Goal: Task Accomplishment & Management: Use online tool/utility

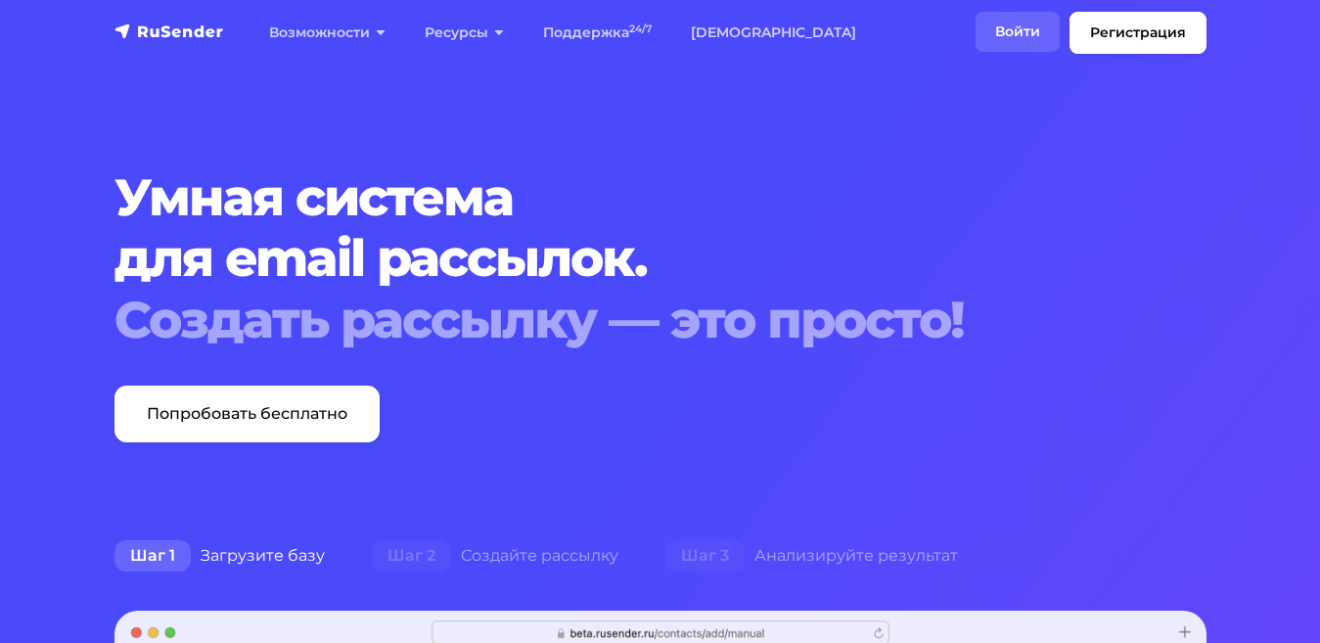
click at [1020, 22] on link "Войти" at bounding box center [1017, 32] width 84 height 40
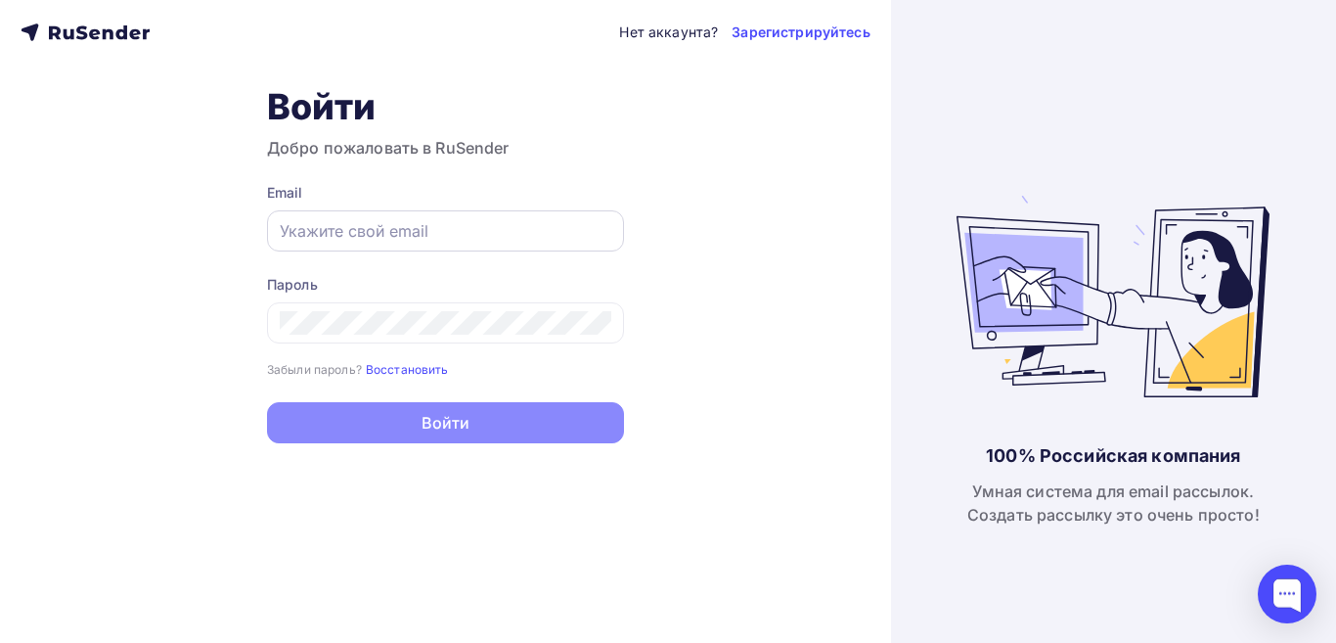
click at [365, 237] on input "text" at bounding box center [446, 230] width 332 height 23
type input "[EMAIL_ADDRESS][DOMAIN_NAME]"
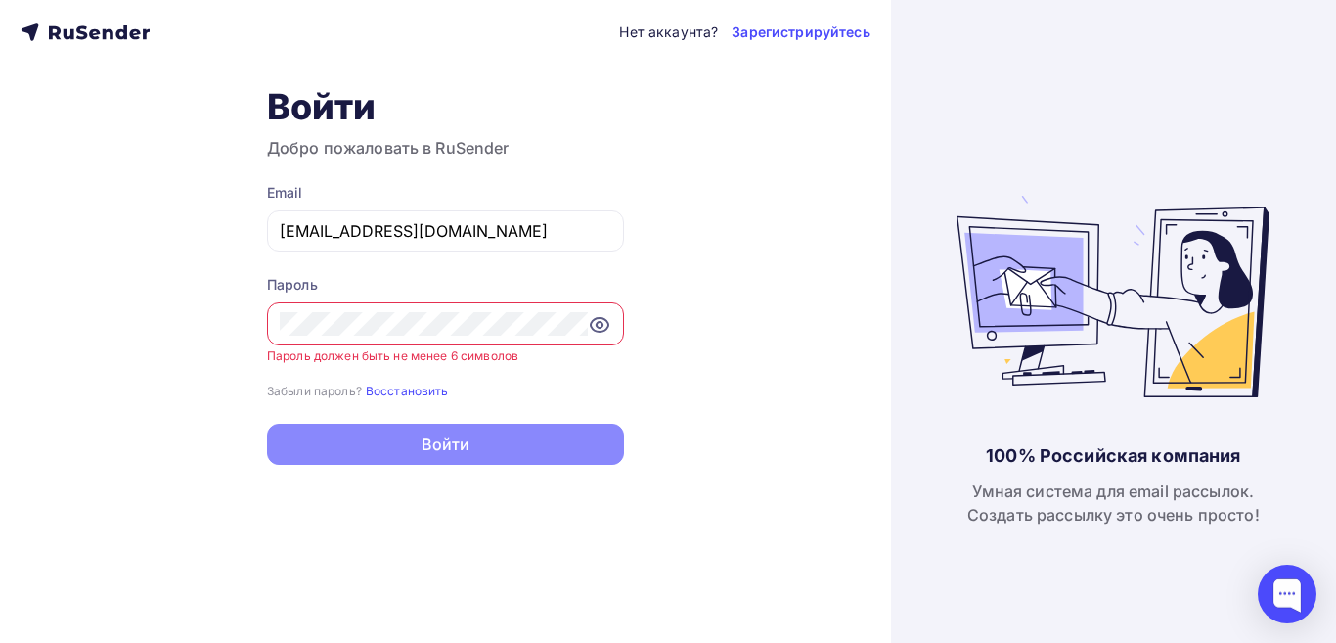
click at [602, 325] on icon at bounding box center [600, 325] width 6 height 6
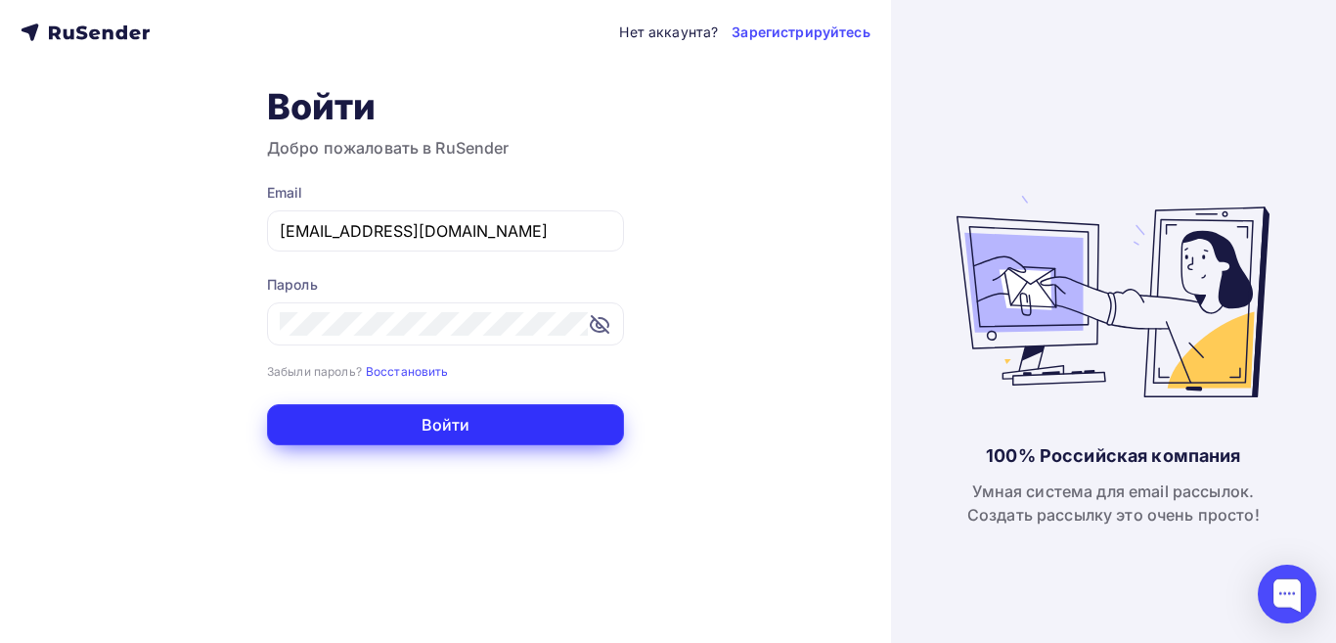
click at [509, 424] on button "Войти" at bounding box center [445, 424] width 357 height 41
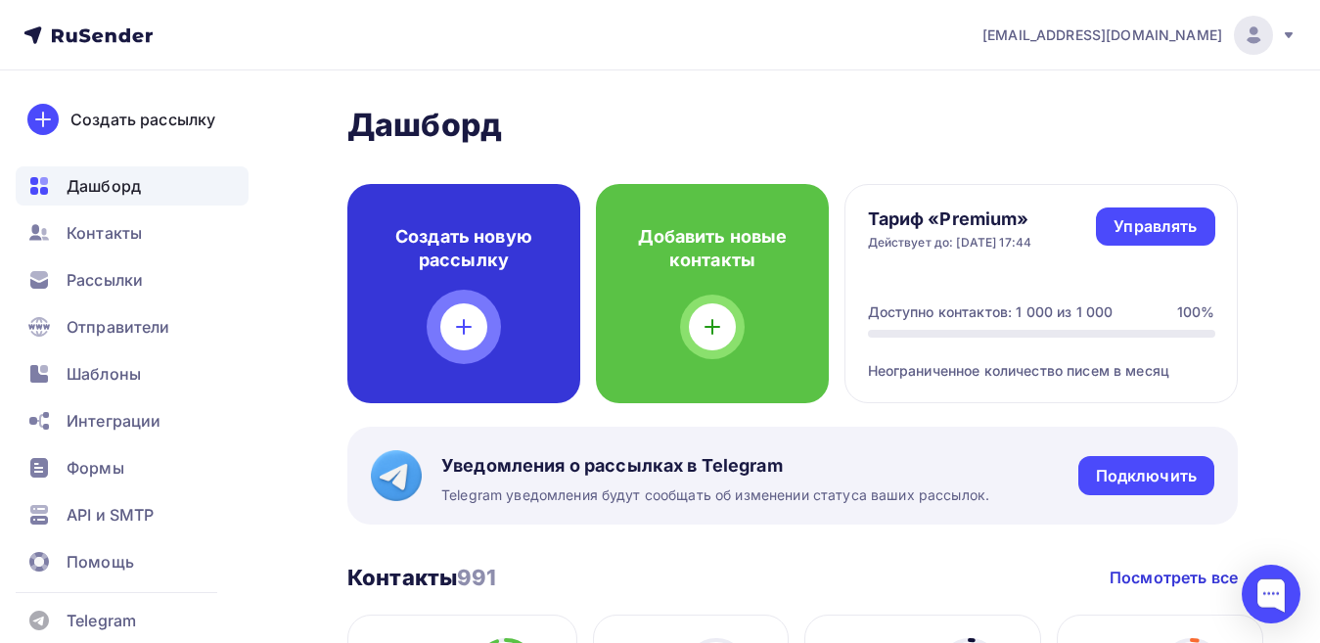
click at [499, 289] on div "Создать новую рассылку" at bounding box center [463, 293] width 233 height 219
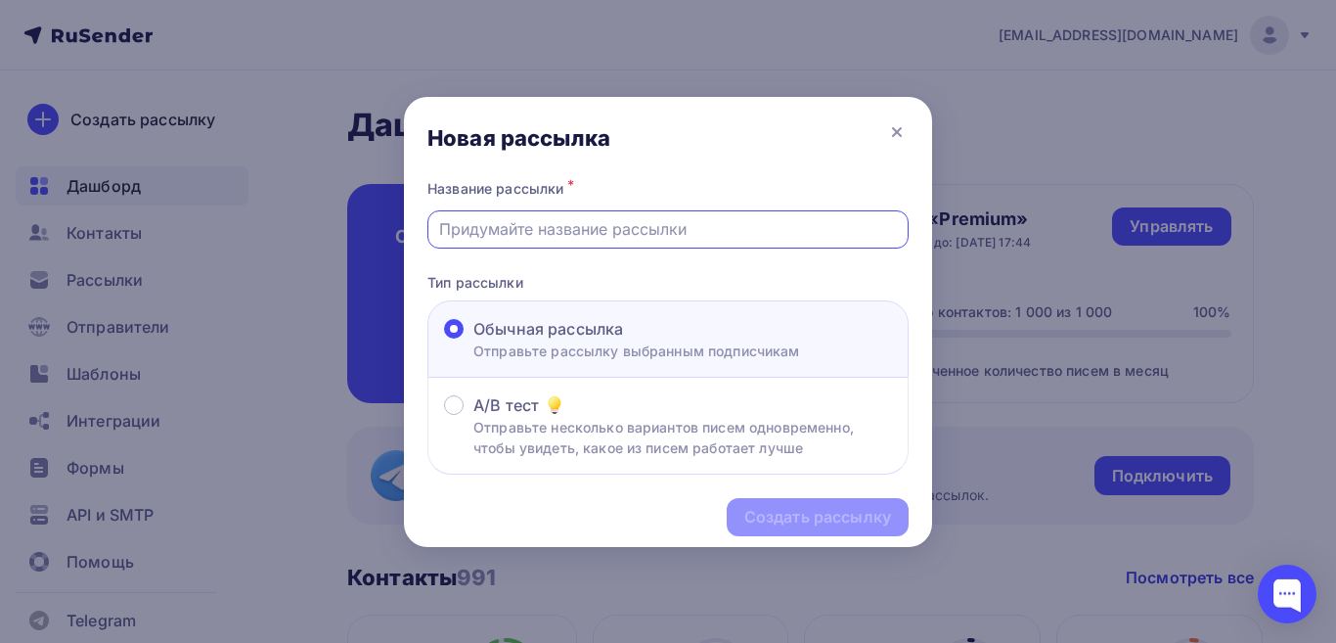
click at [503, 236] on input "text" at bounding box center [668, 228] width 459 height 23
type input "U"
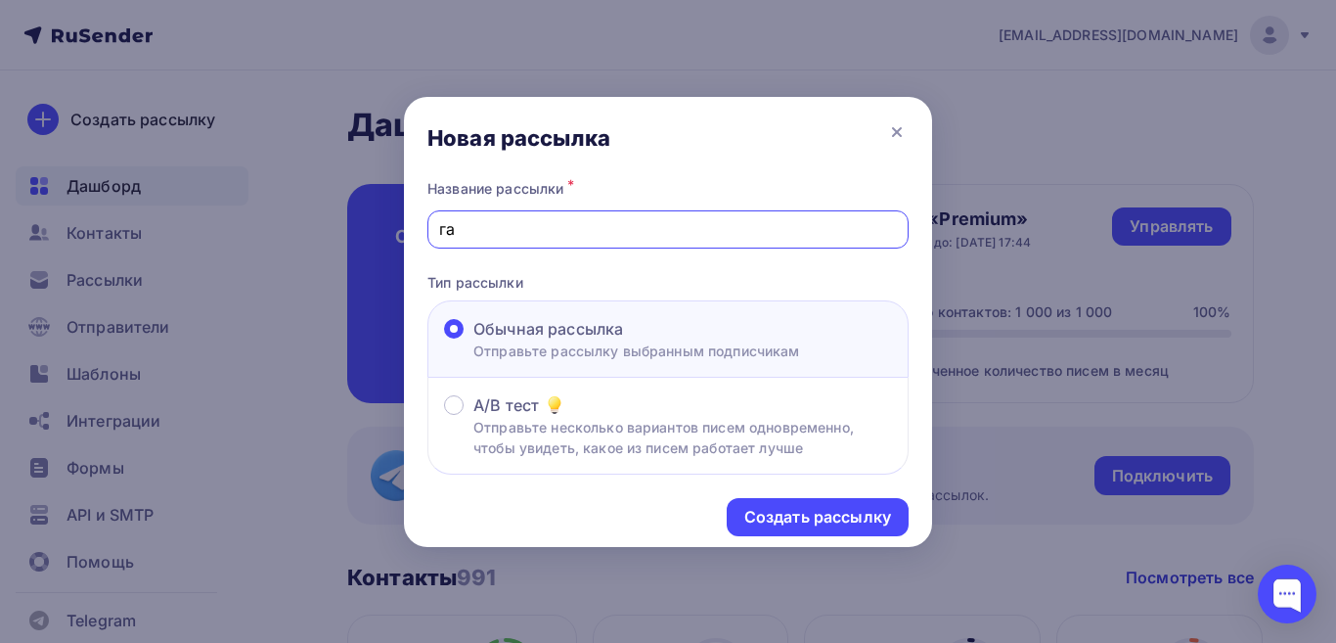
type input "г"
type input "Газета «Все для вас -"
drag, startPoint x: 273, startPoint y: 294, endPoint x: 384, endPoint y: 219, distance: 134.6
click at [278, 171] on div at bounding box center [668, 321] width 1336 height 643
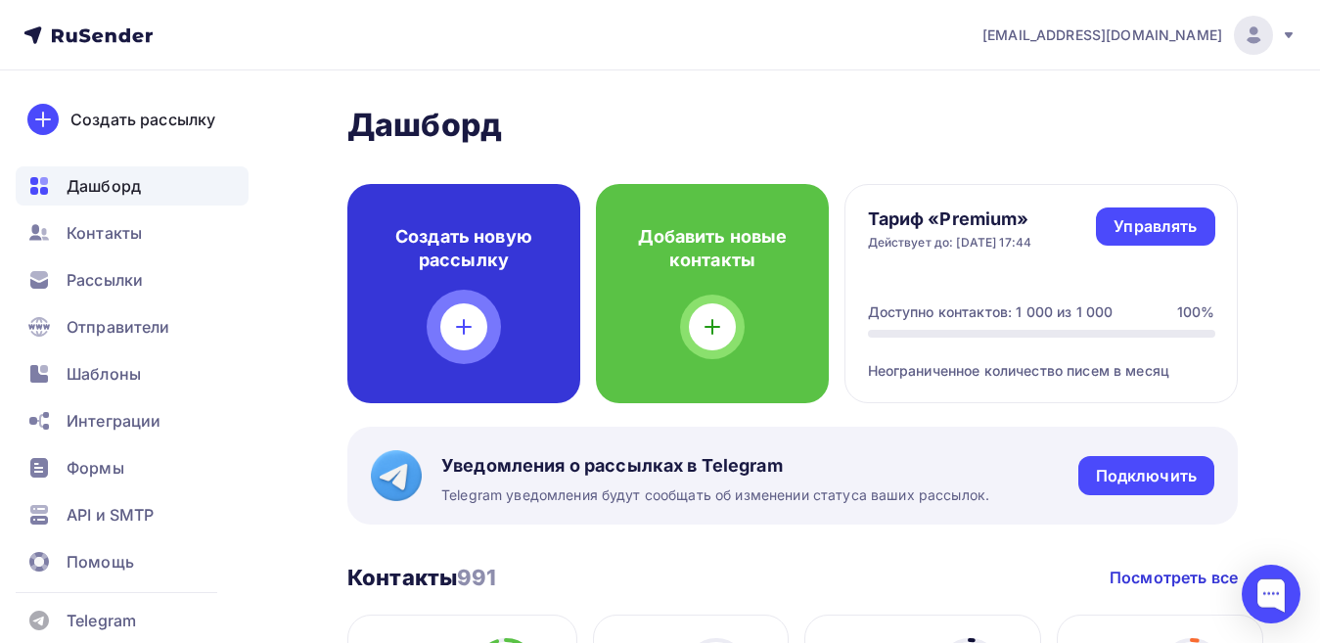
click at [515, 279] on div "Создать новую рассылку" at bounding box center [463, 293] width 233 height 219
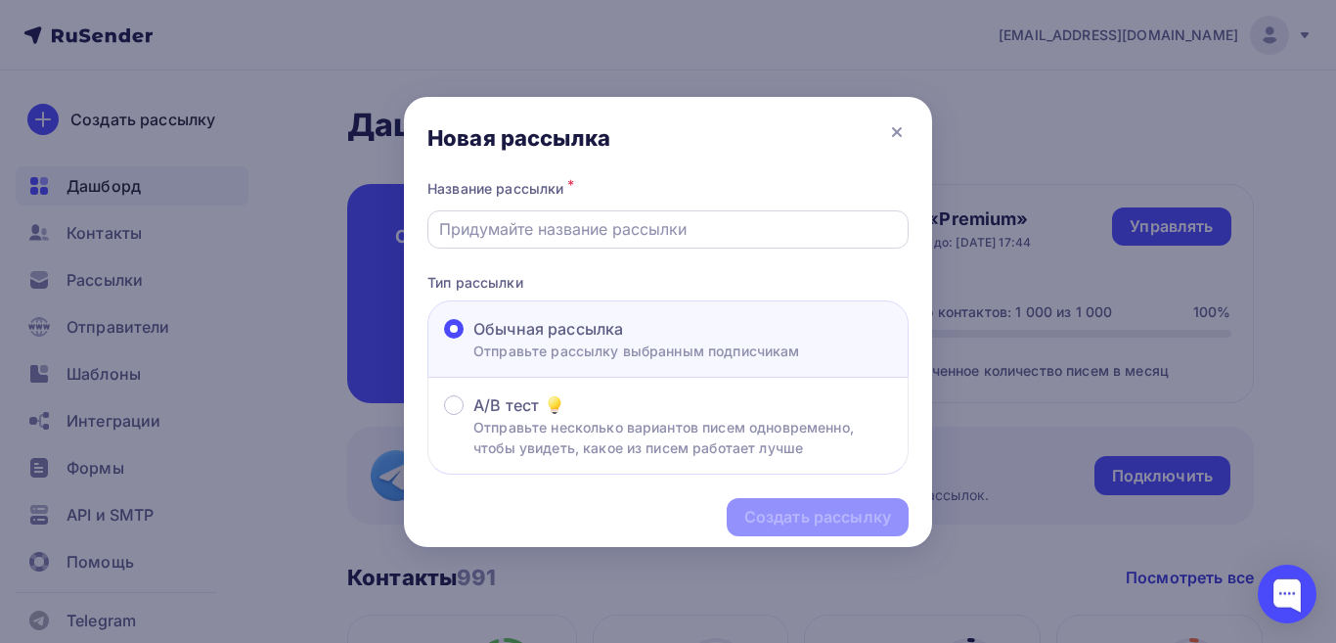
click at [591, 232] on input "text" at bounding box center [668, 228] width 459 height 23
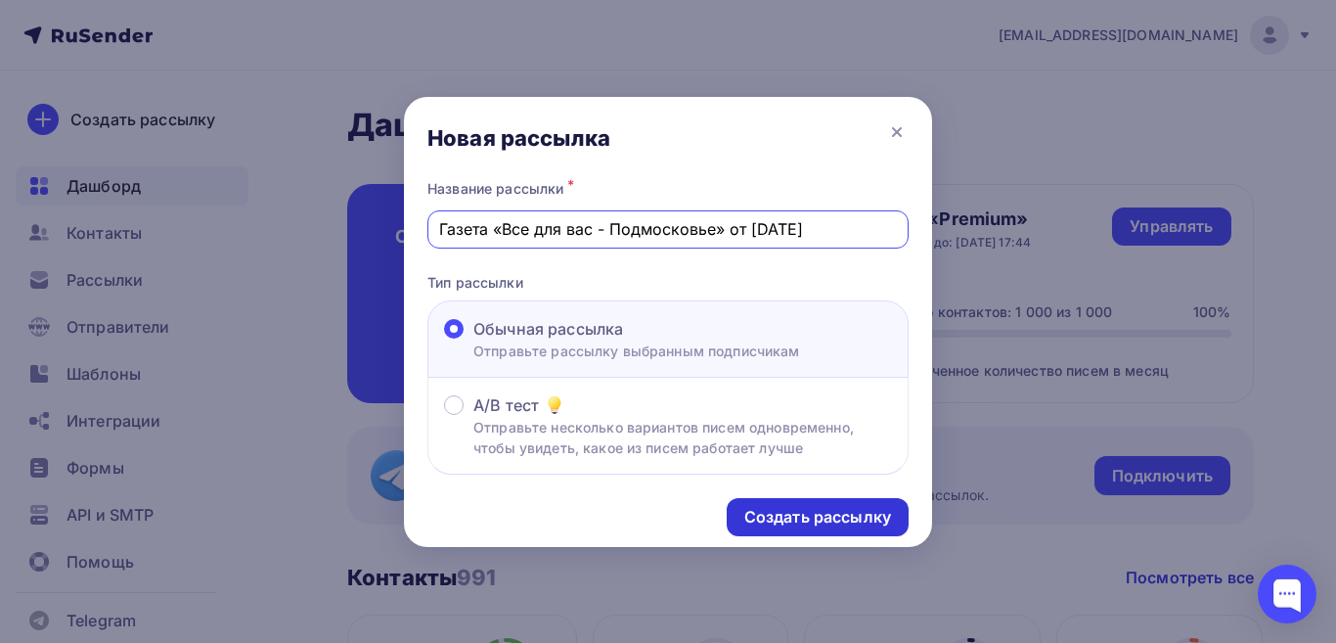
type input "Газета «Все для вас - Подмосковье» от [DATE]"
click at [787, 518] on div "Создать рассылку" at bounding box center [817, 517] width 147 height 23
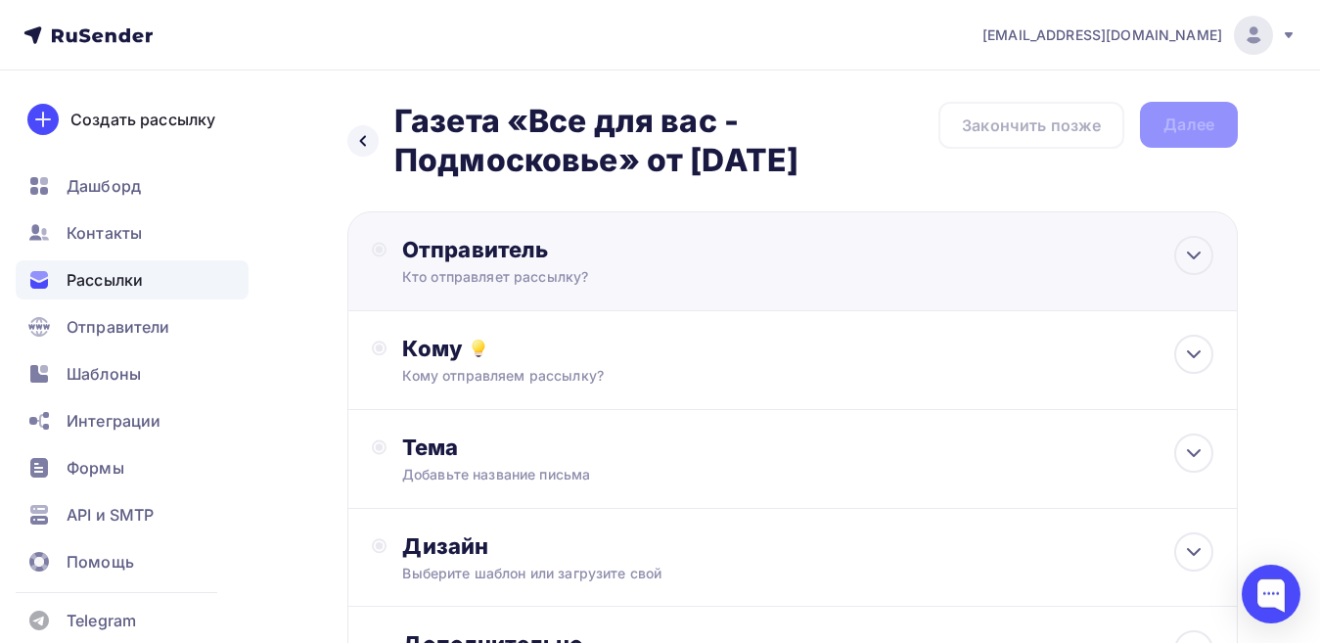
click at [391, 270] on div "Отправитель Кто отправляет рассылку? Email * [EMAIL_ADDRESS][DOMAIN_NAME] [EMAI…" at bounding box center [599, 261] width 454 height 51
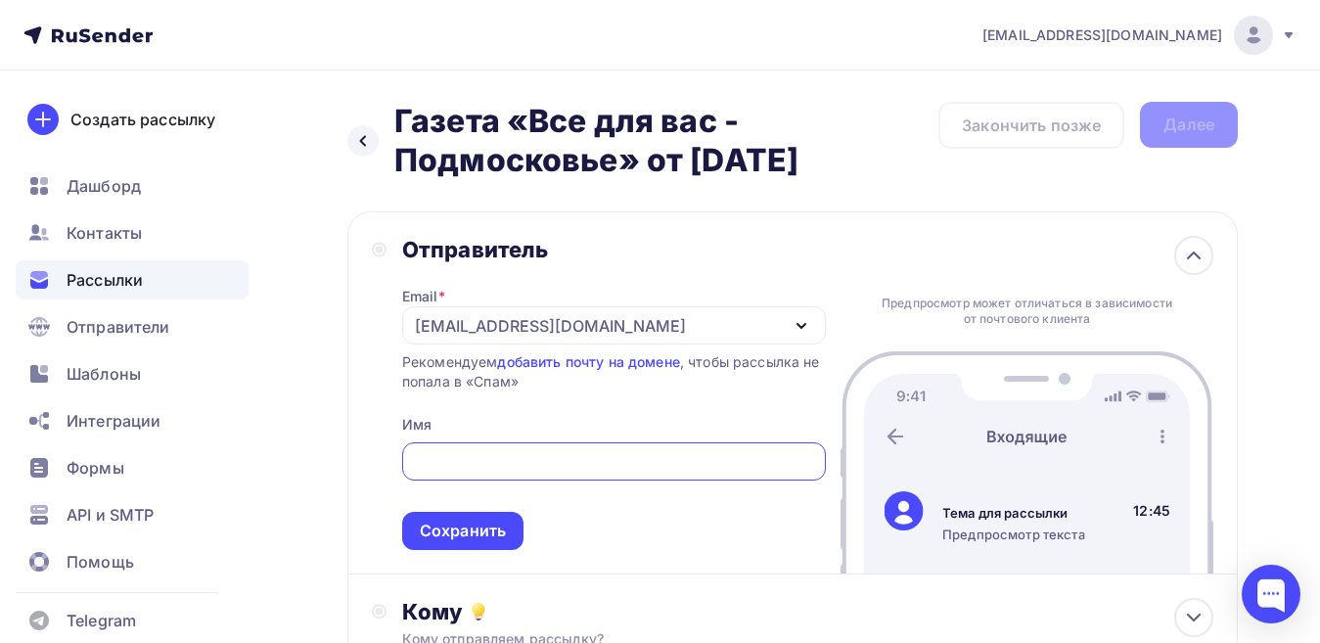
click at [564, 327] on div "[EMAIL_ADDRESS][DOMAIN_NAME]" at bounding box center [550, 325] width 271 height 23
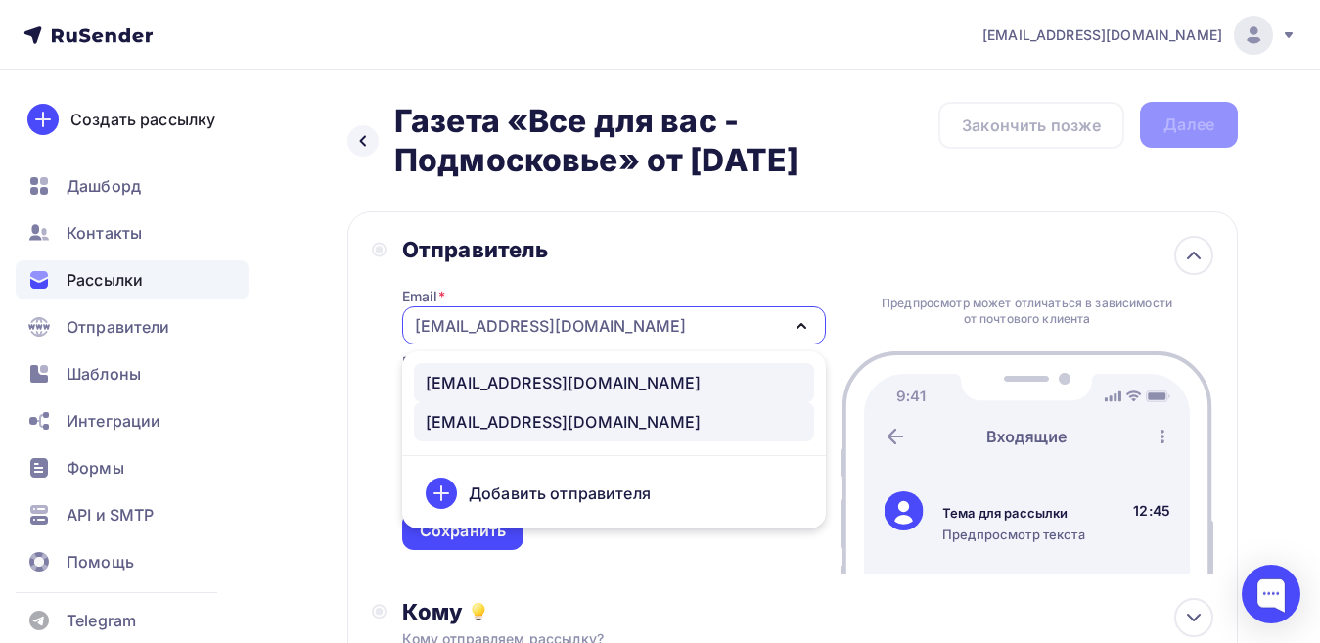
click at [532, 375] on div "[EMAIL_ADDRESS][DOMAIN_NAME]" at bounding box center [563, 382] width 275 height 23
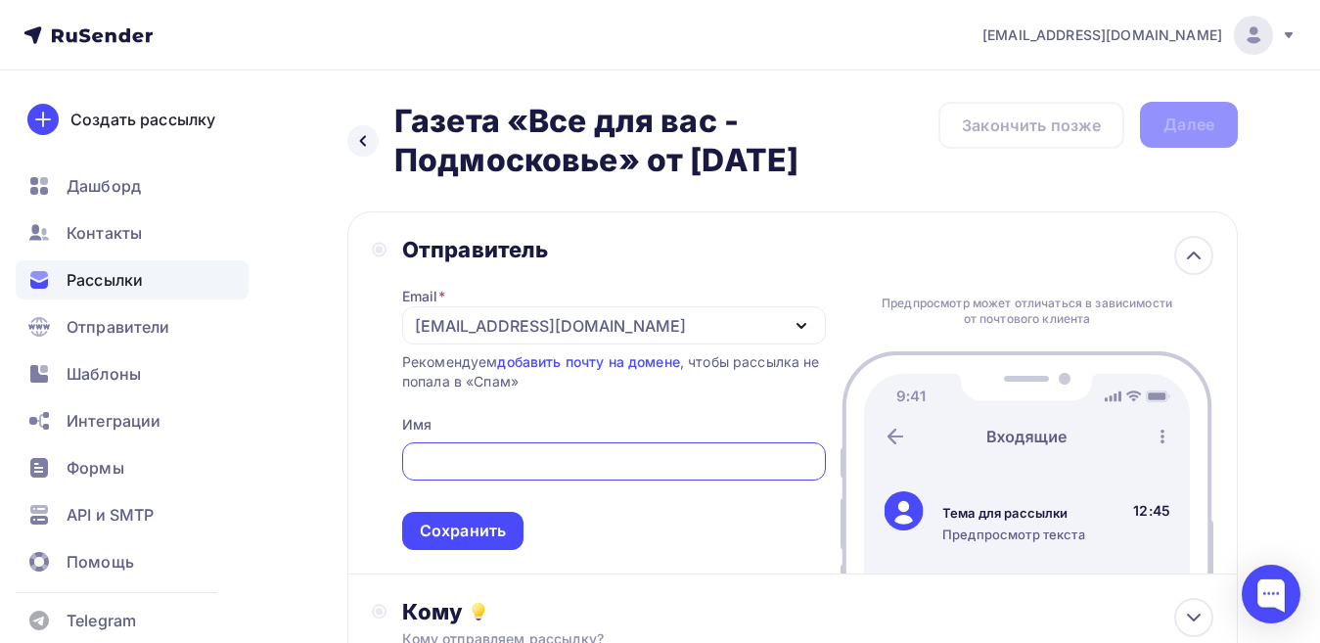
click at [495, 453] on input "text" at bounding box center [613, 461] width 401 height 23
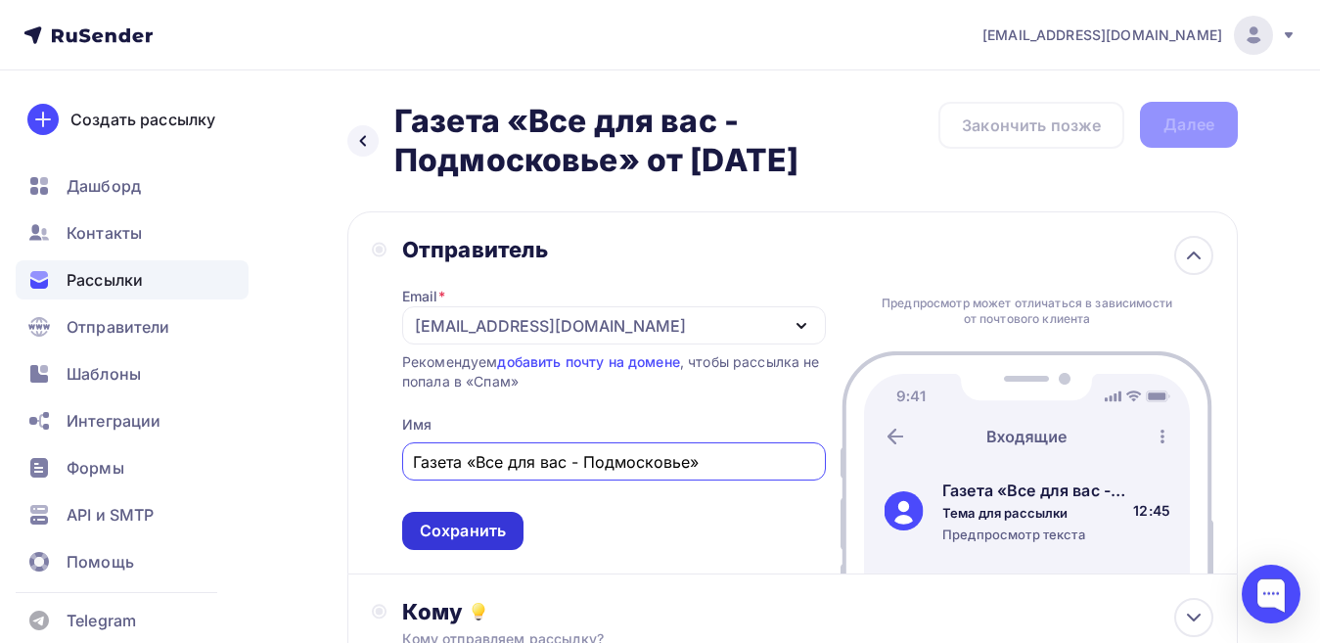
type input "Газета «Все для вас - Подмосковье»"
click at [484, 528] on div "Сохранить" at bounding box center [463, 530] width 86 height 23
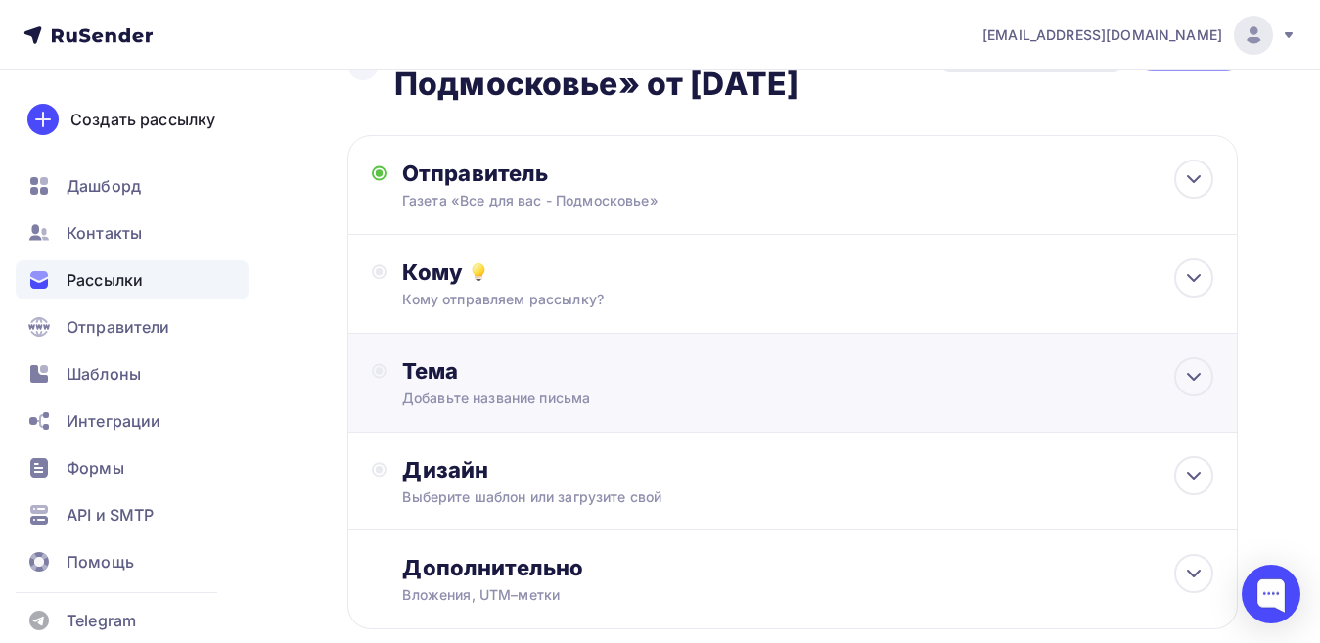
scroll to position [98, 0]
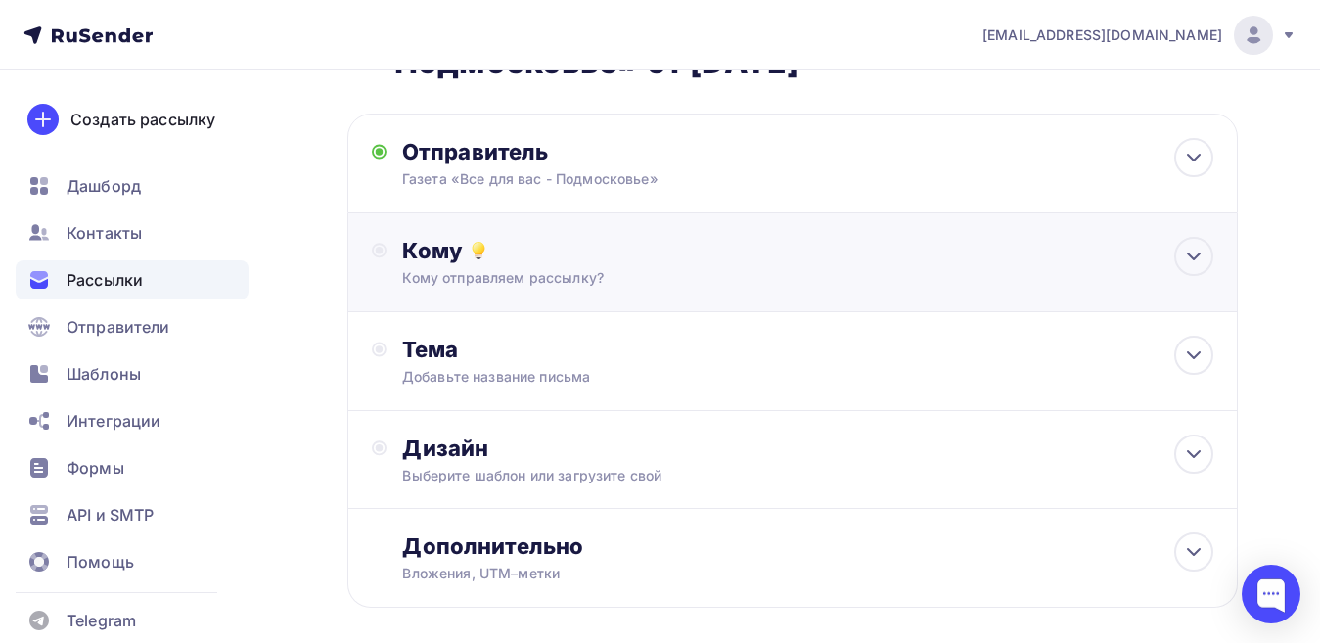
click at [571, 275] on div "Кому отправляем рассылку?" at bounding box center [767, 278] width 730 height 20
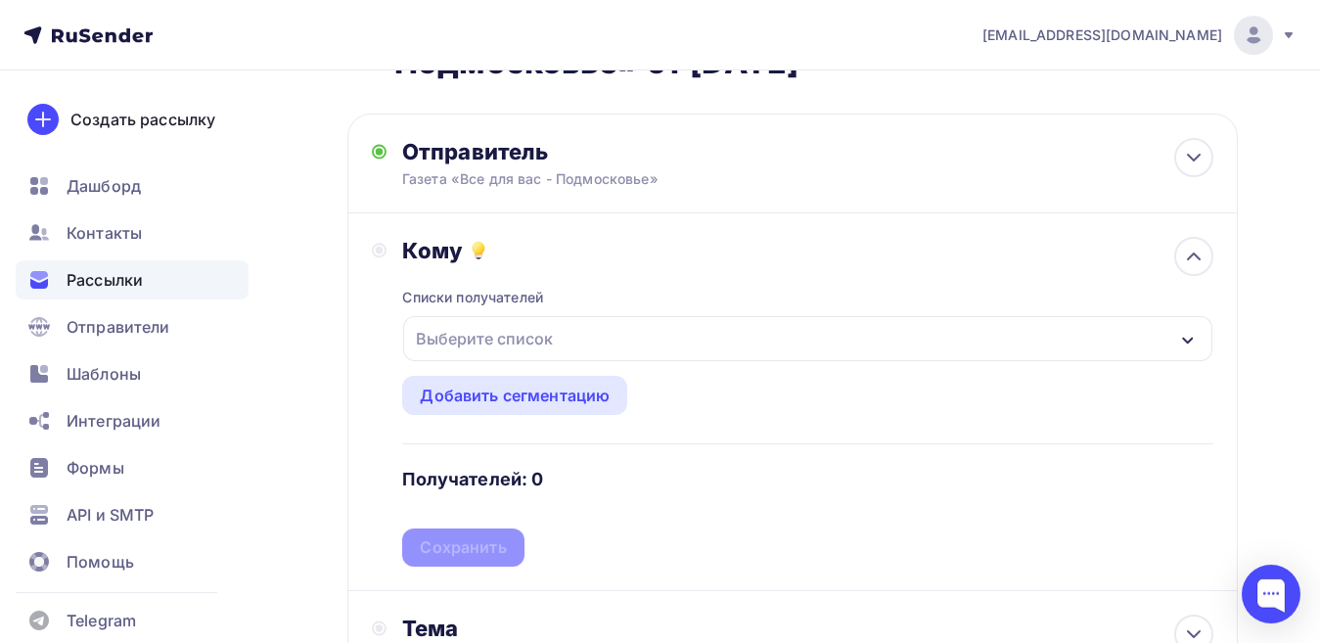
click at [466, 331] on div "Выберите список" at bounding box center [484, 338] width 153 height 35
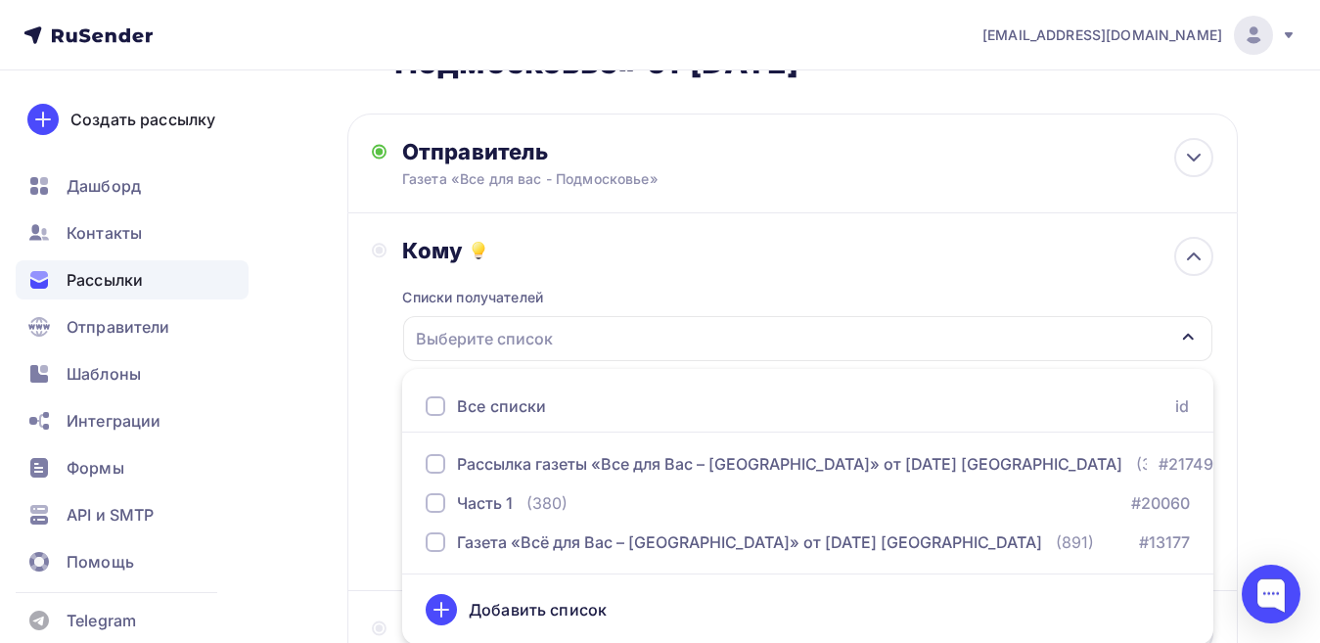
scroll to position [116, 0]
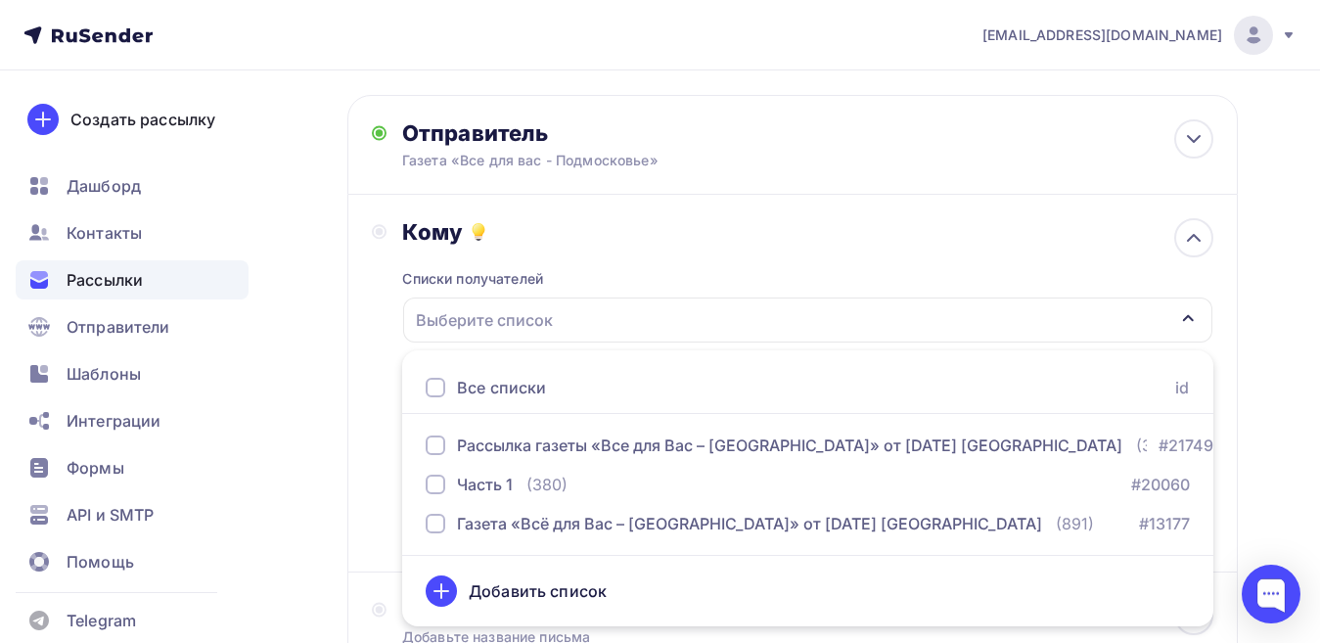
click at [428, 381] on div at bounding box center [436, 388] width 20 height 20
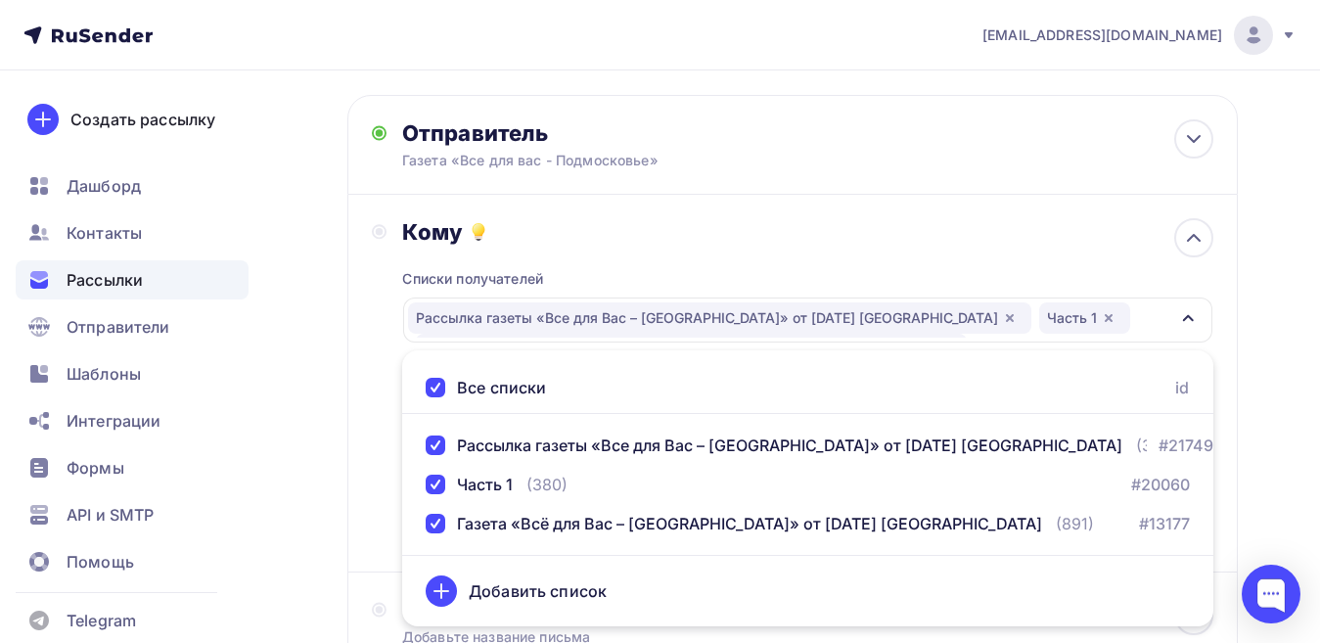
click at [354, 358] on div "Кому Списки получателей Рассылка газеты «Все для Вас – [GEOGRAPHIC_DATA]» от [D…" at bounding box center [792, 384] width 890 height 378
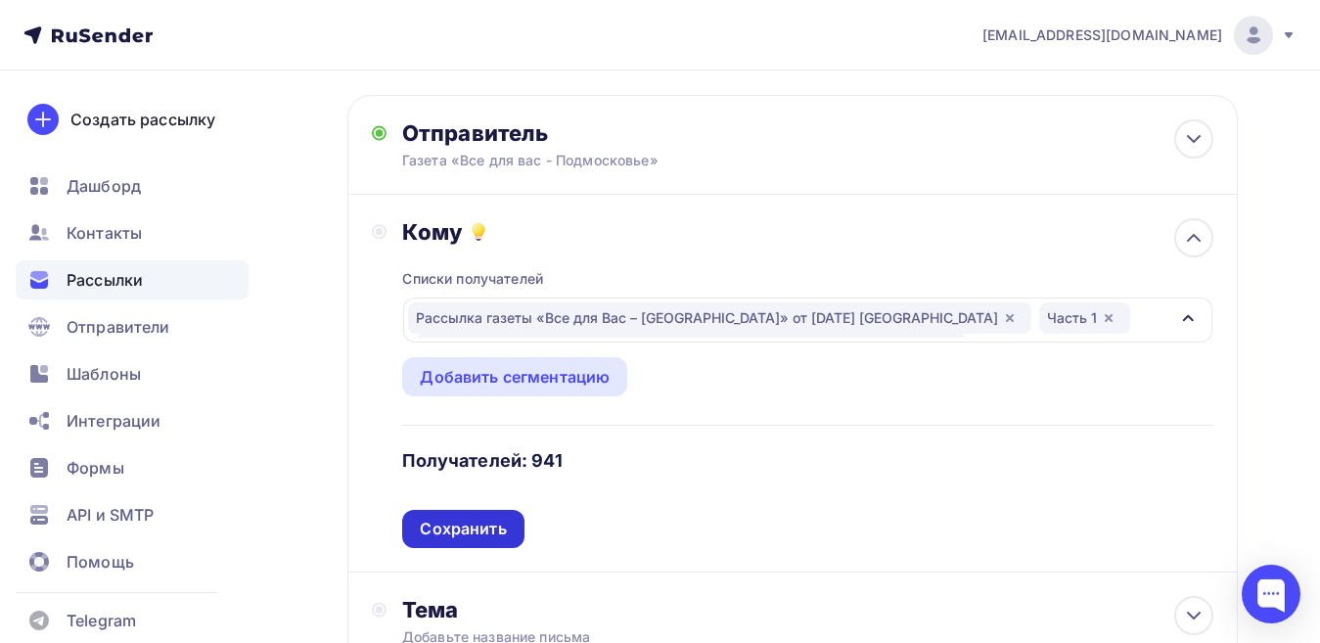
click at [489, 518] on div "Сохранить" at bounding box center [463, 529] width 86 height 23
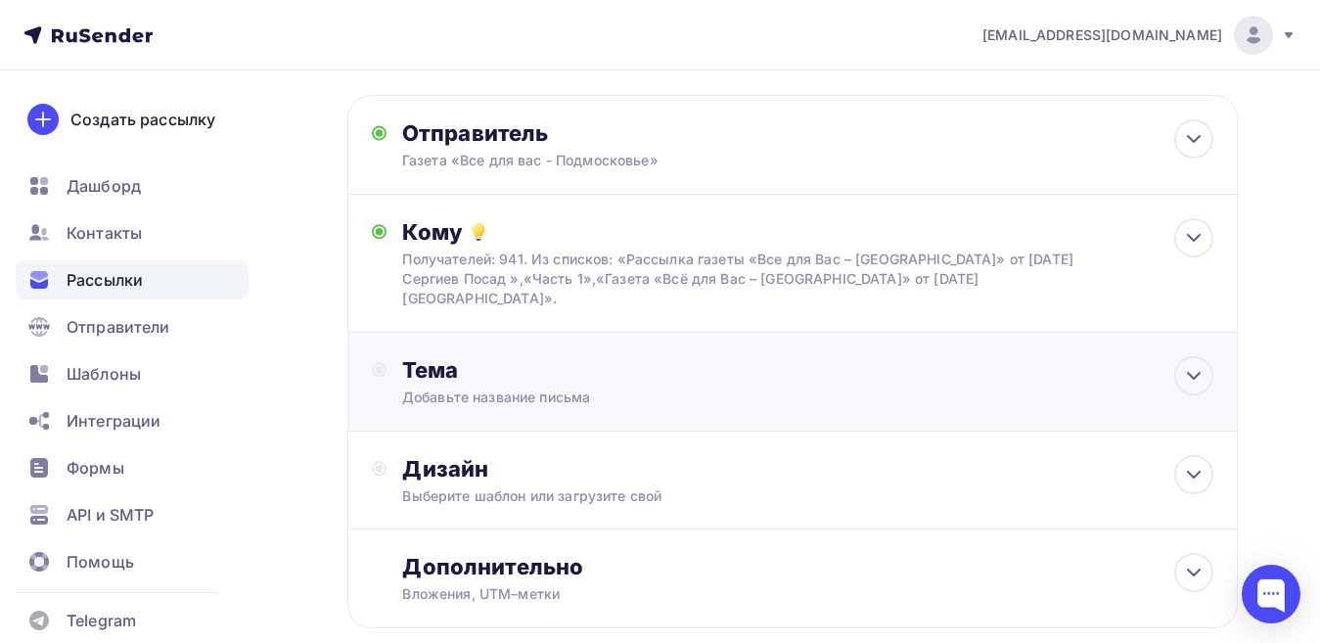
click at [482, 387] on div "Добавьте название письма" at bounding box center [576, 397] width 348 height 20
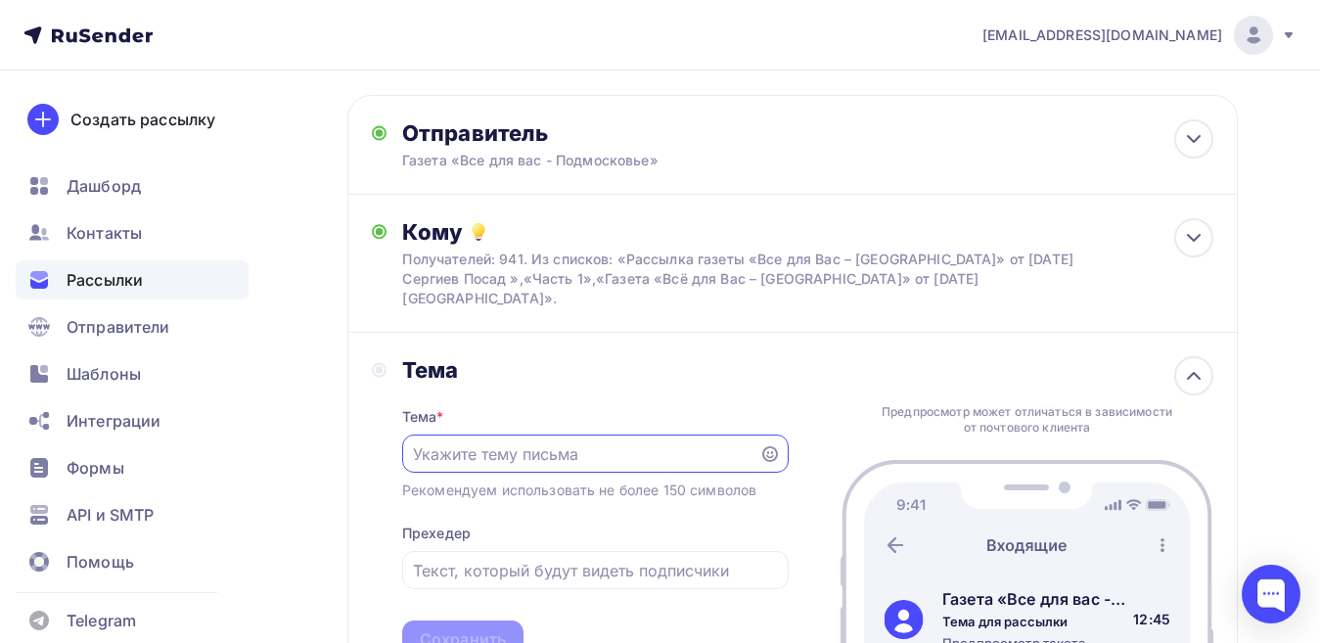
scroll to position [0, 0]
click at [767, 446] on icon at bounding box center [770, 454] width 16 height 16
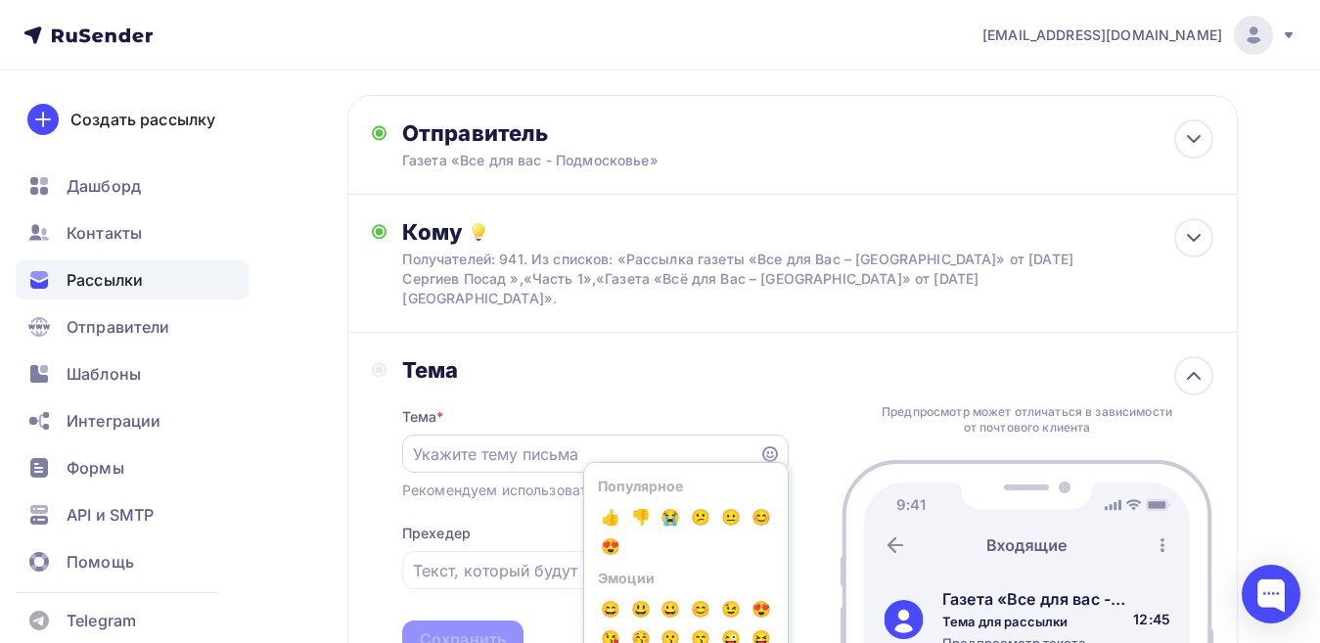
scroll to position [98, 0]
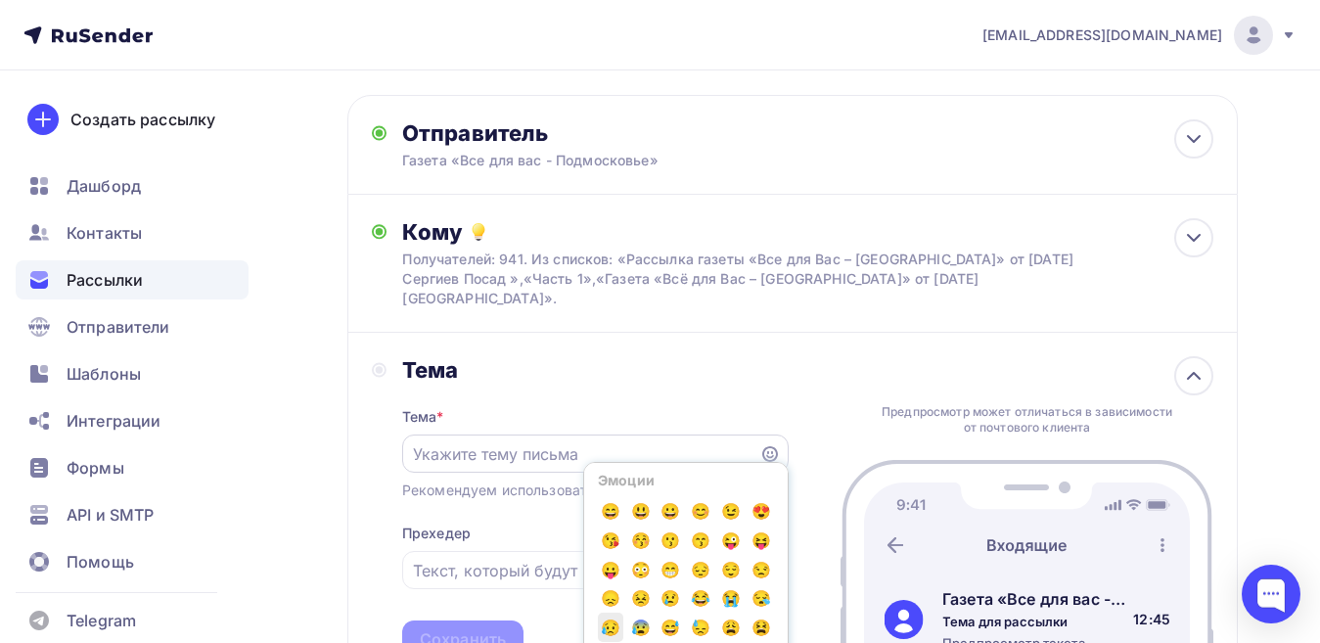
click at [605, 612] on span "😥" at bounding box center [610, 626] width 25 height 29
type input "😥"
click at [505, 442] on input "😥" at bounding box center [580, 453] width 335 height 23
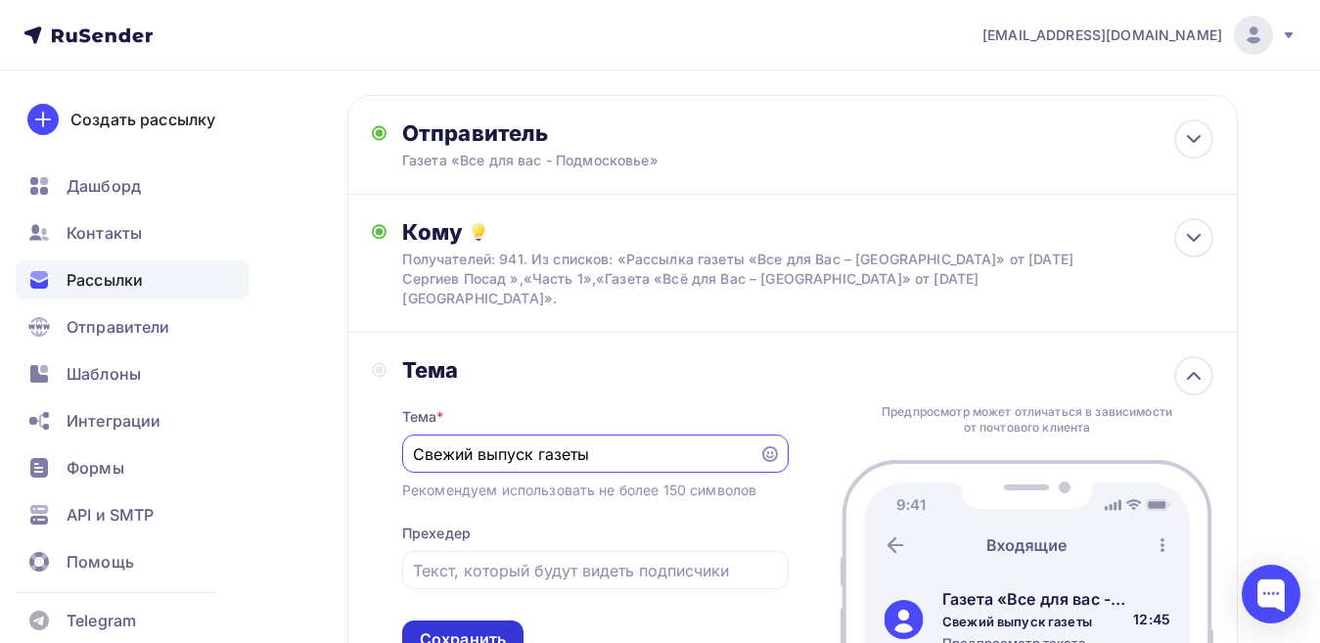
type input "Свежий выпуск газеты"
click at [463, 620] on div "Сохранить" at bounding box center [462, 639] width 121 height 38
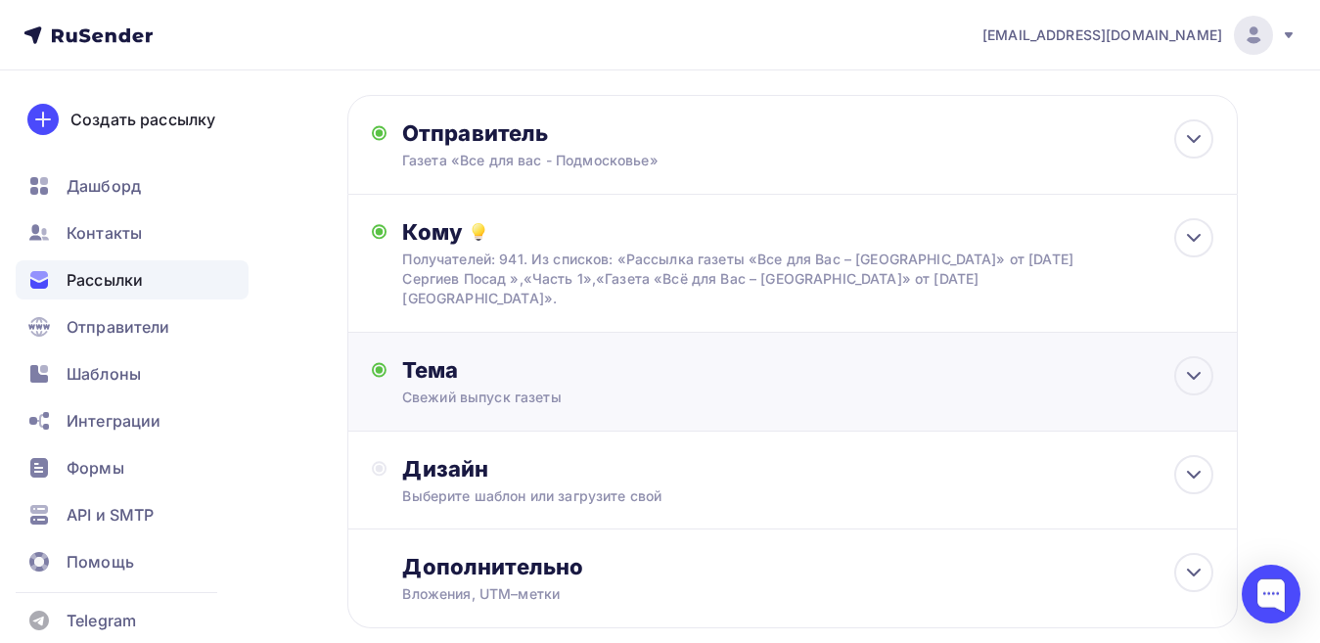
click at [538, 387] on div "Свежий выпуск газеты" at bounding box center [576, 397] width 348 height 20
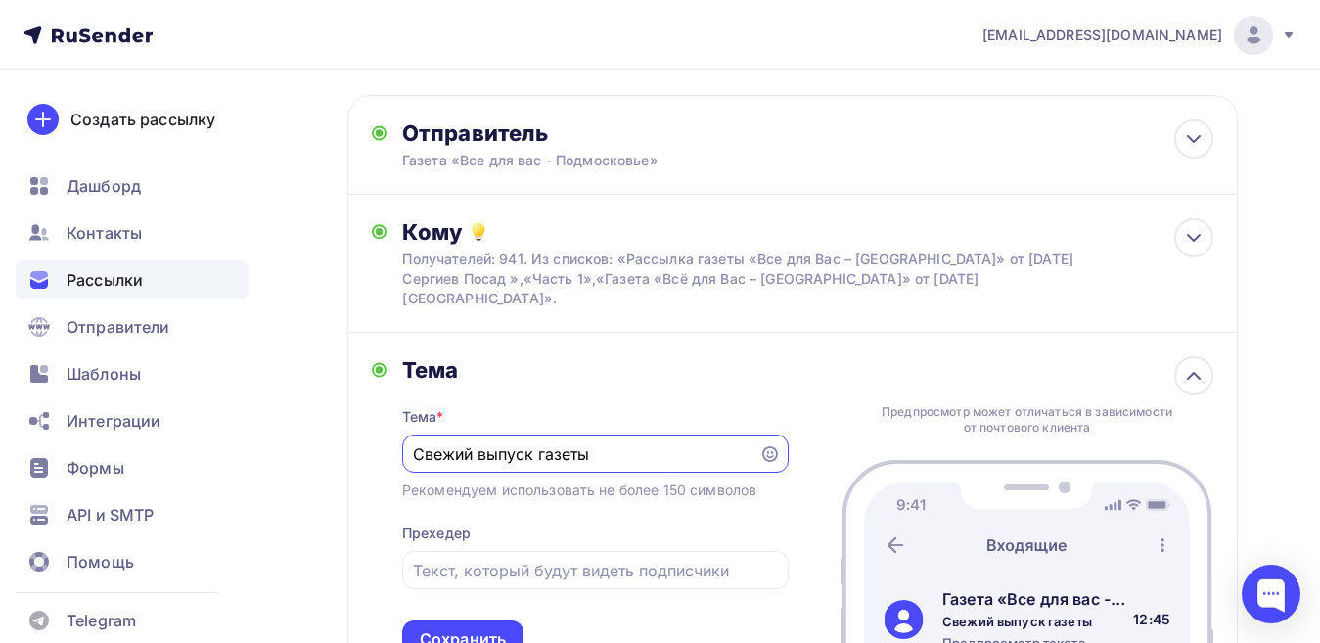
scroll to position [0, 0]
click at [520, 559] on input "text" at bounding box center [595, 570] width 364 height 23
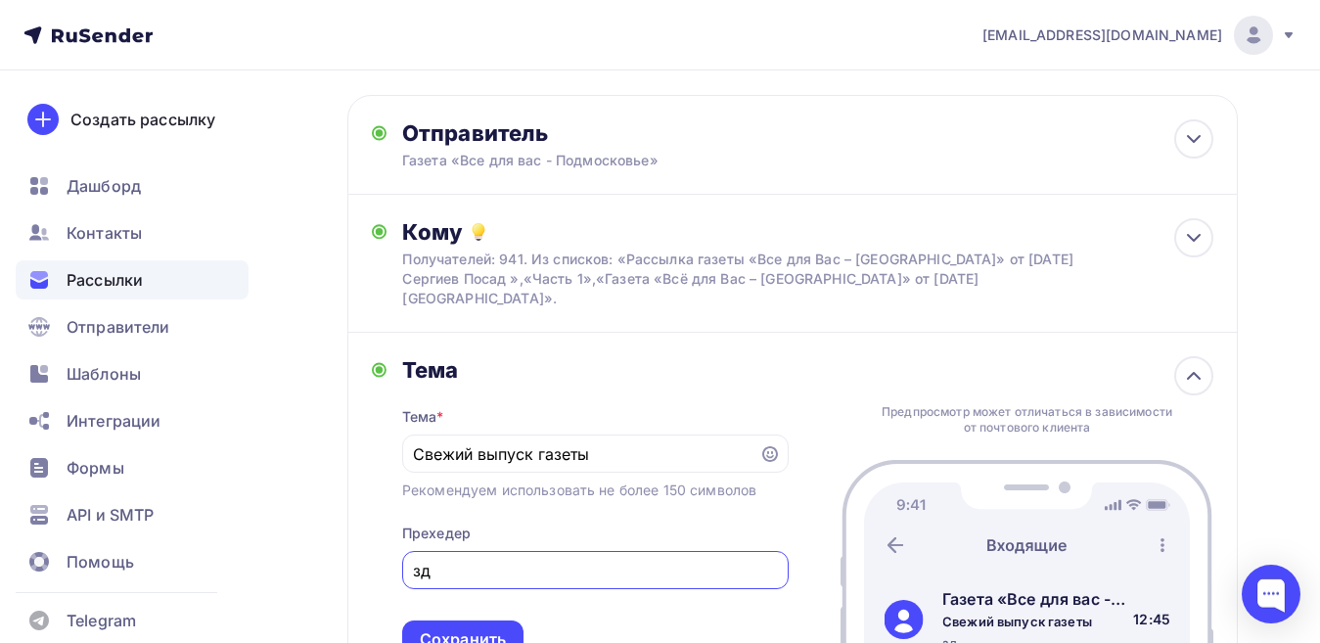
type input "з"
click at [665, 559] on input "Здесь вы сможете найти: рекламу, вакансии, рецепты и м ногое другое!" at bounding box center [595, 570] width 364 height 23
type input "Здесь вы сможете найти: рекламу, вакансии, рецепты и многое другое!"
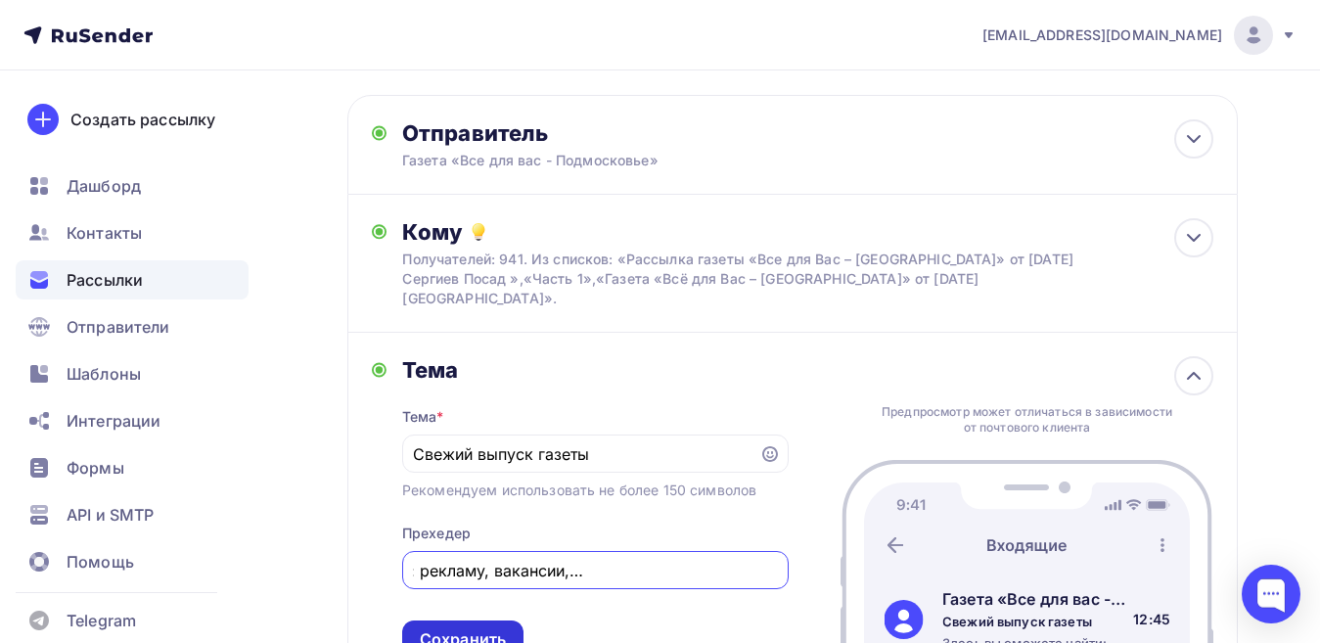
scroll to position [0, 0]
click at [486, 620] on div "Сохранить" at bounding box center [462, 639] width 121 height 38
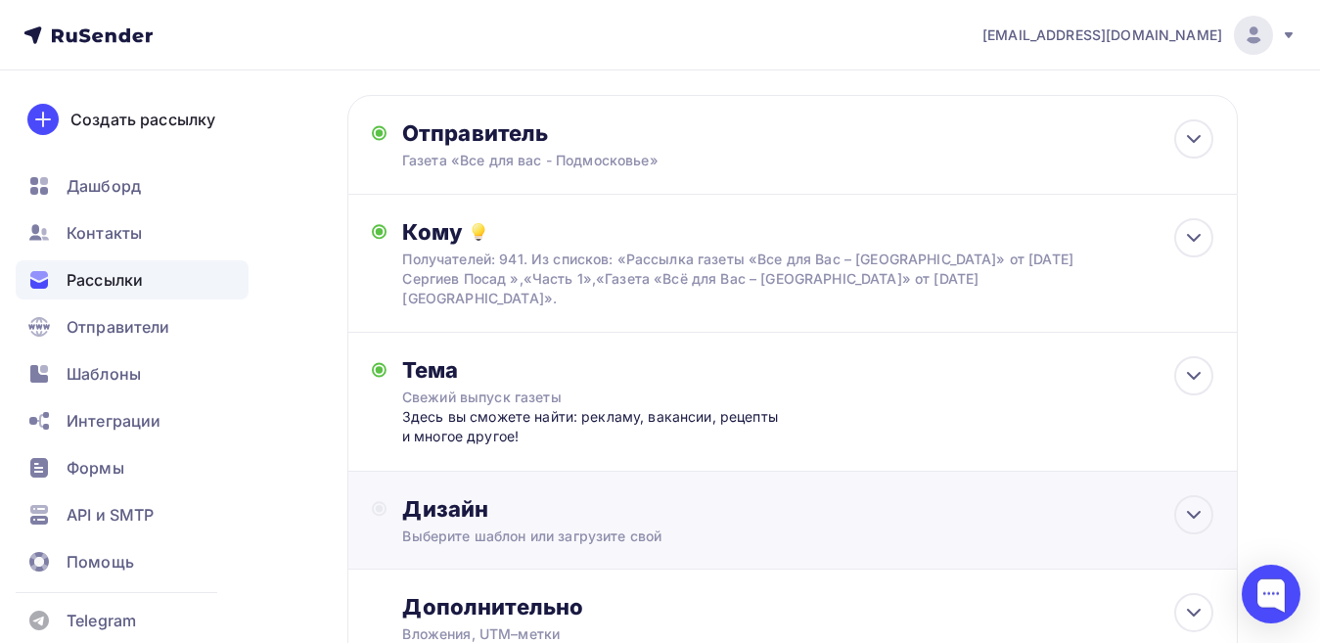
click at [514, 526] on div "Выберите шаблон или загрузите свой" at bounding box center [767, 536] width 730 height 20
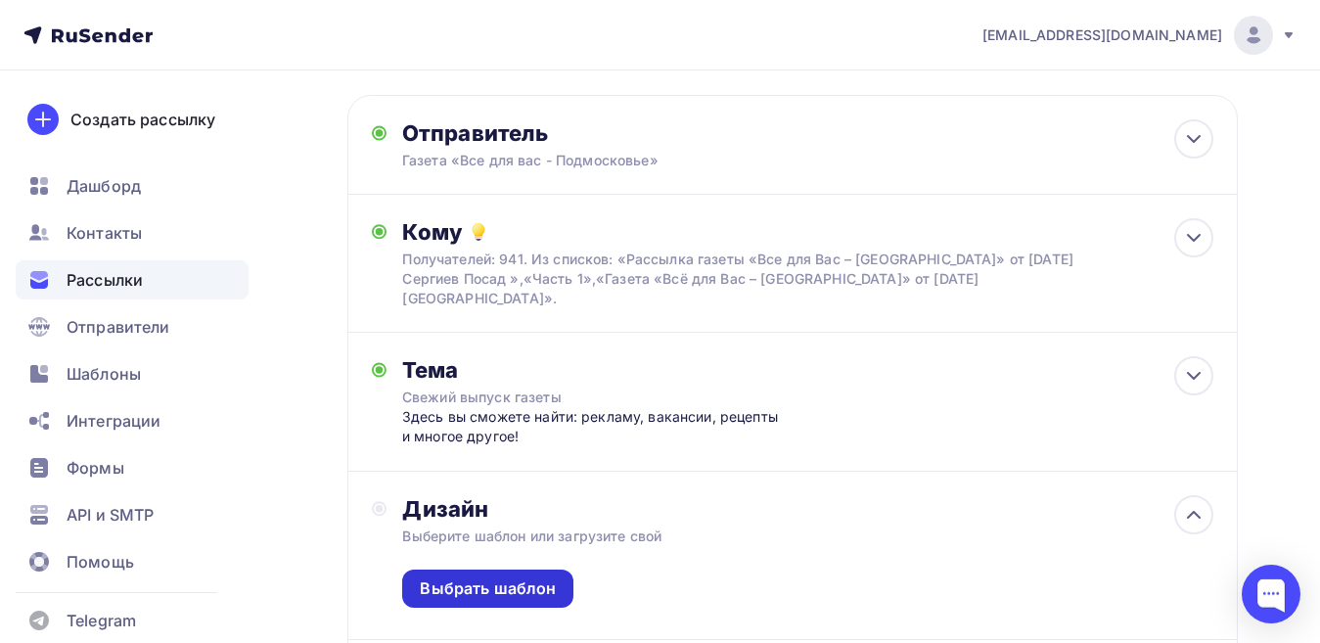
click at [491, 577] on div "Выбрать шаблон" at bounding box center [488, 588] width 136 height 23
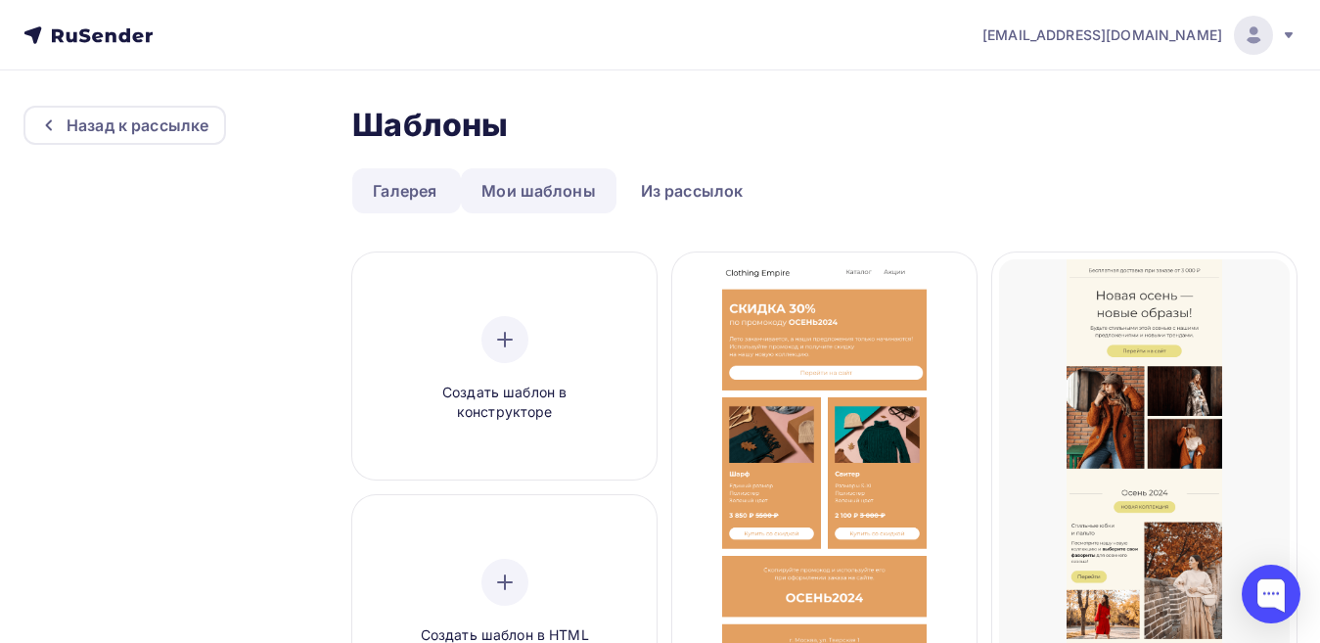
click at [501, 180] on link "Мои шаблоны" at bounding box center [539, 190] width 156 height 45
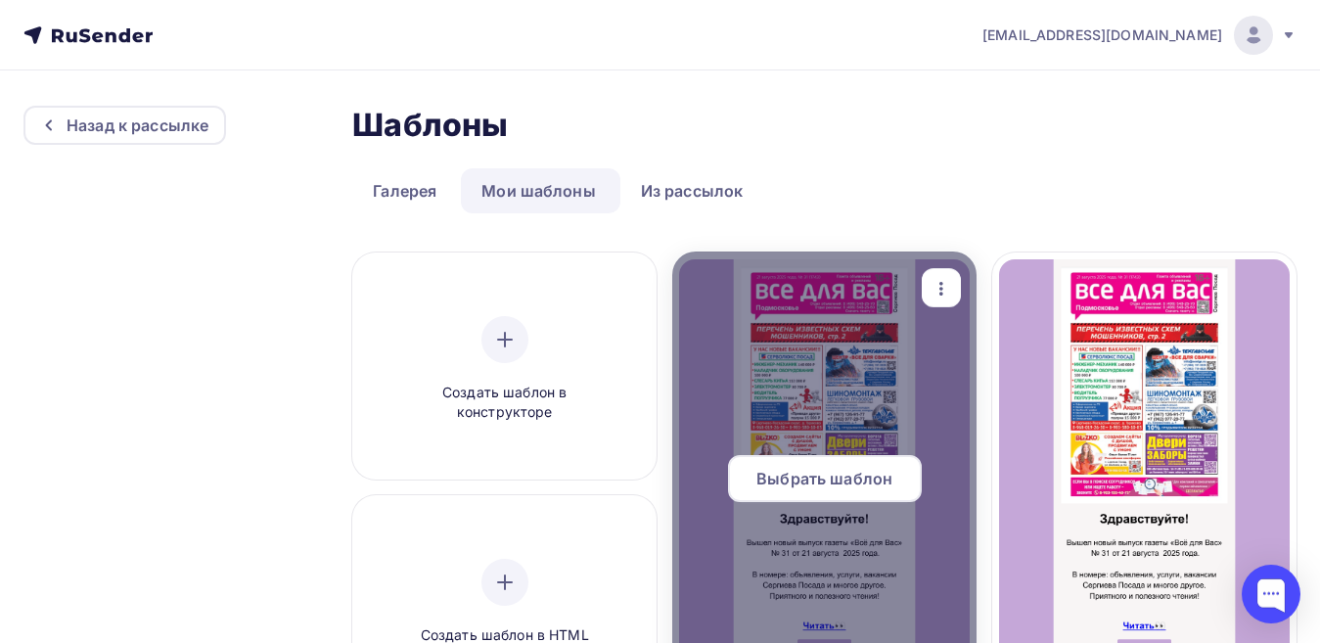
click at [846, 476] on span "Выбрать шаблон" at bounding box center [824, 478] width 136 height 23
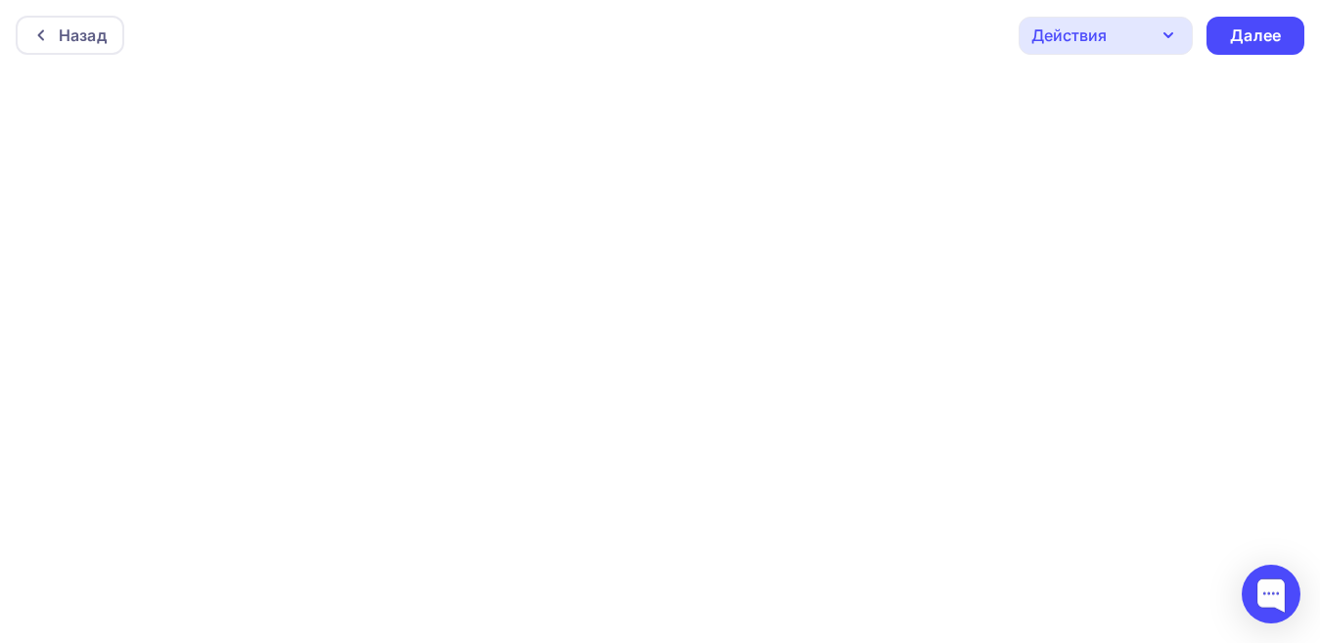
scroll to position [5, 0]
click at [1257, 33] on div "Далее" at bounding box center [1255, 31] width 51 height 23
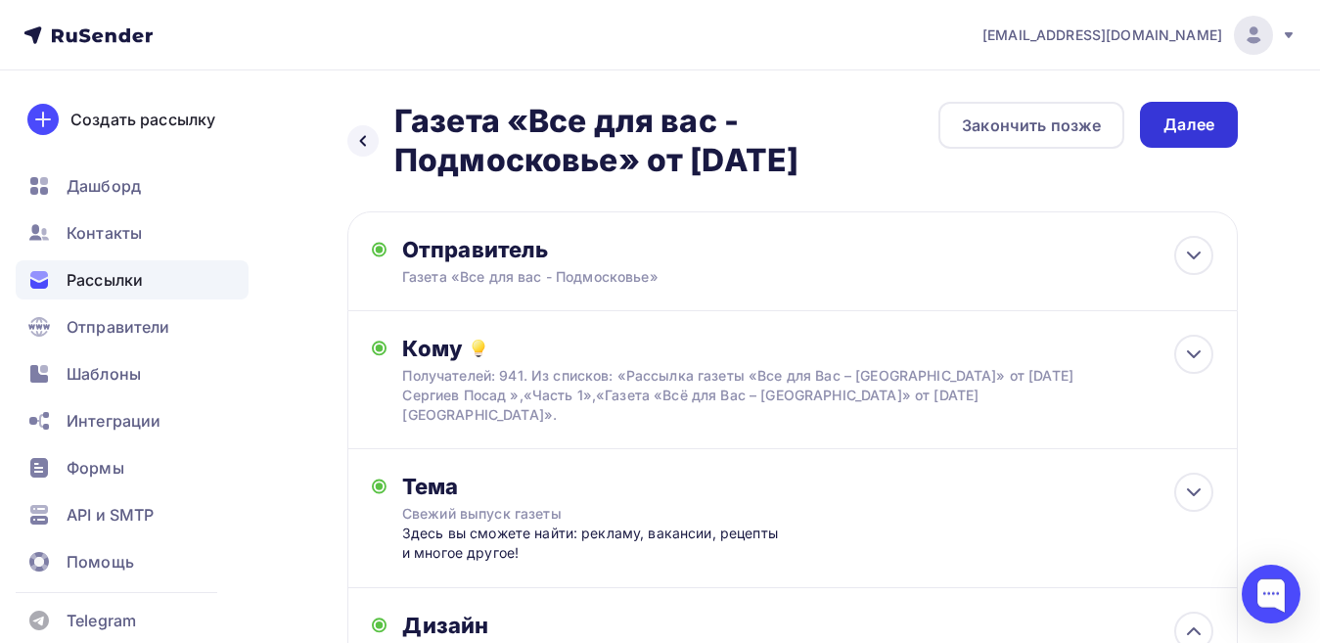
click at [1207, 125] on div "Далее" at bounding box center [1188, 124] width 51 height 23
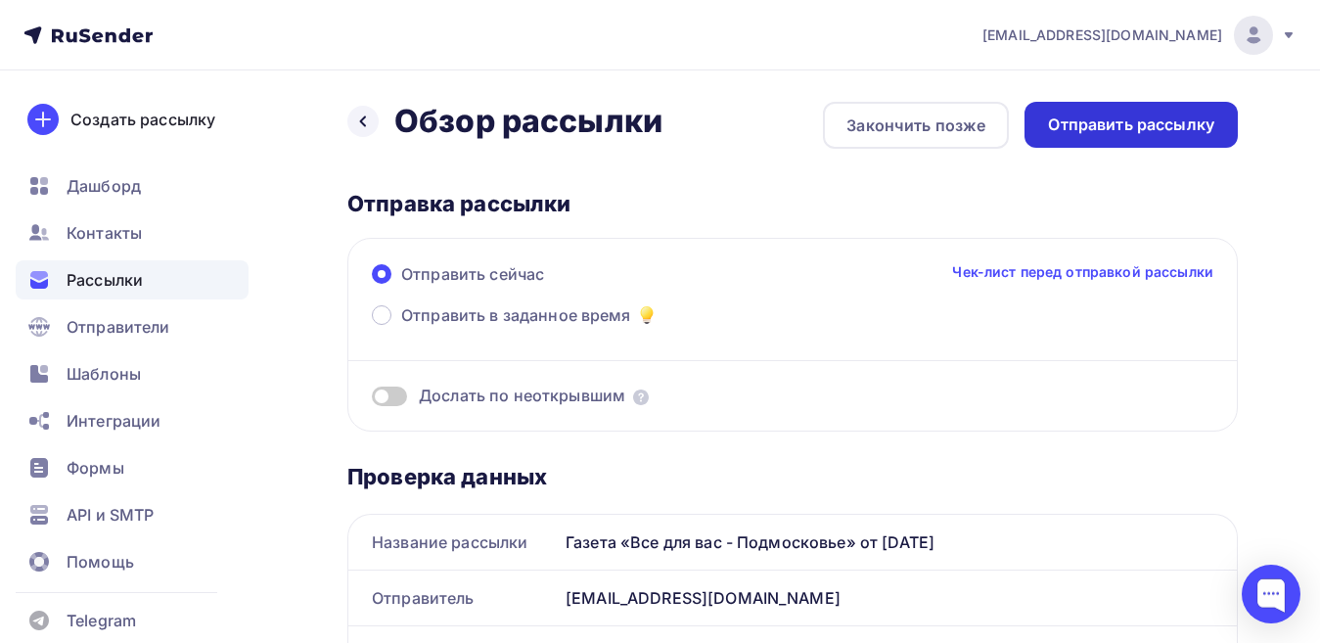
click at [1159, 126] on div "Отправить рассылку" at bounding box center [1131, 124] width 166 height 23
